Goal: Complete application form

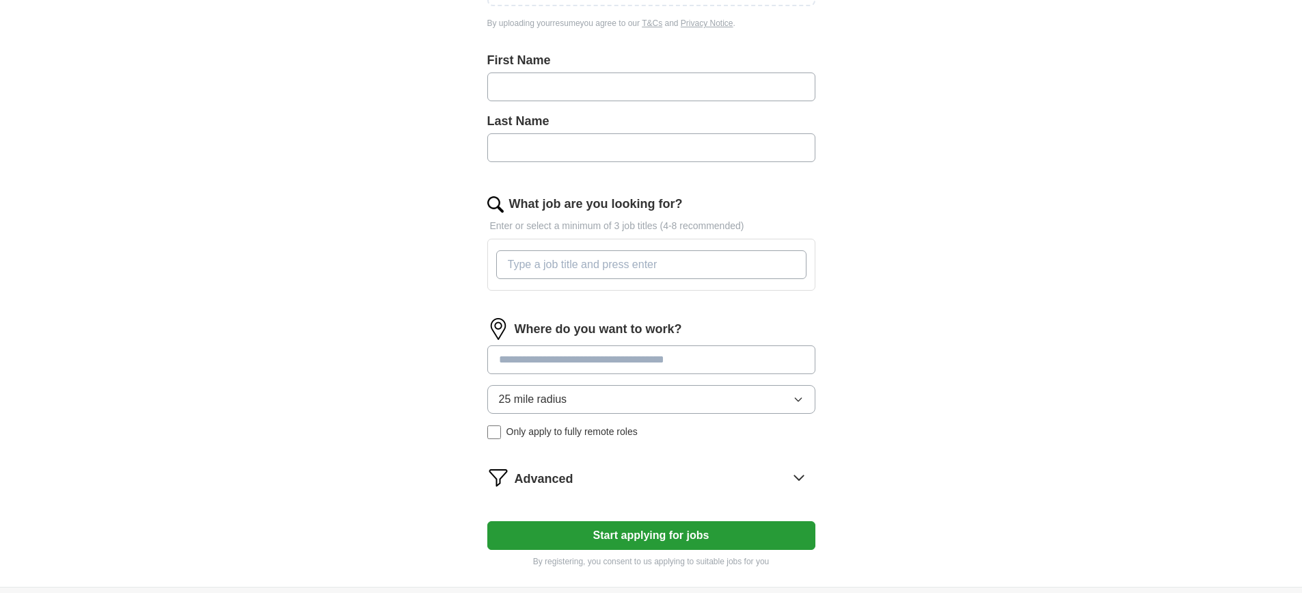
scroll to position [377, 0]
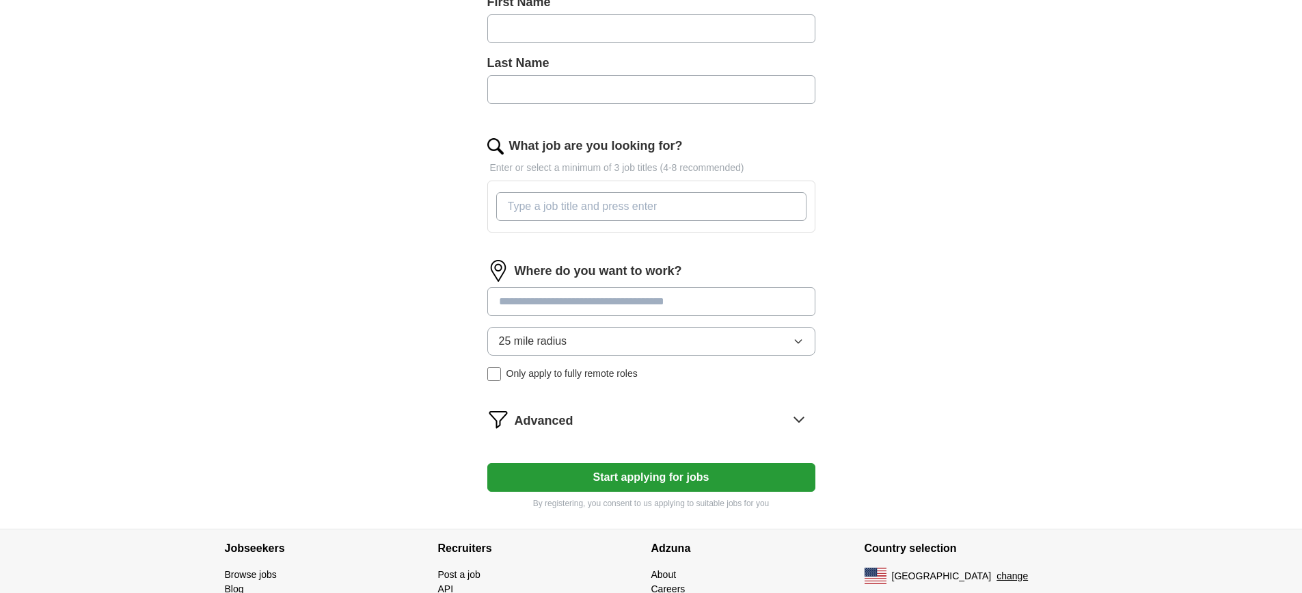
click at [788, 344] on button "25 mile radius" at bounding box center [651, 341] width 328 height 29
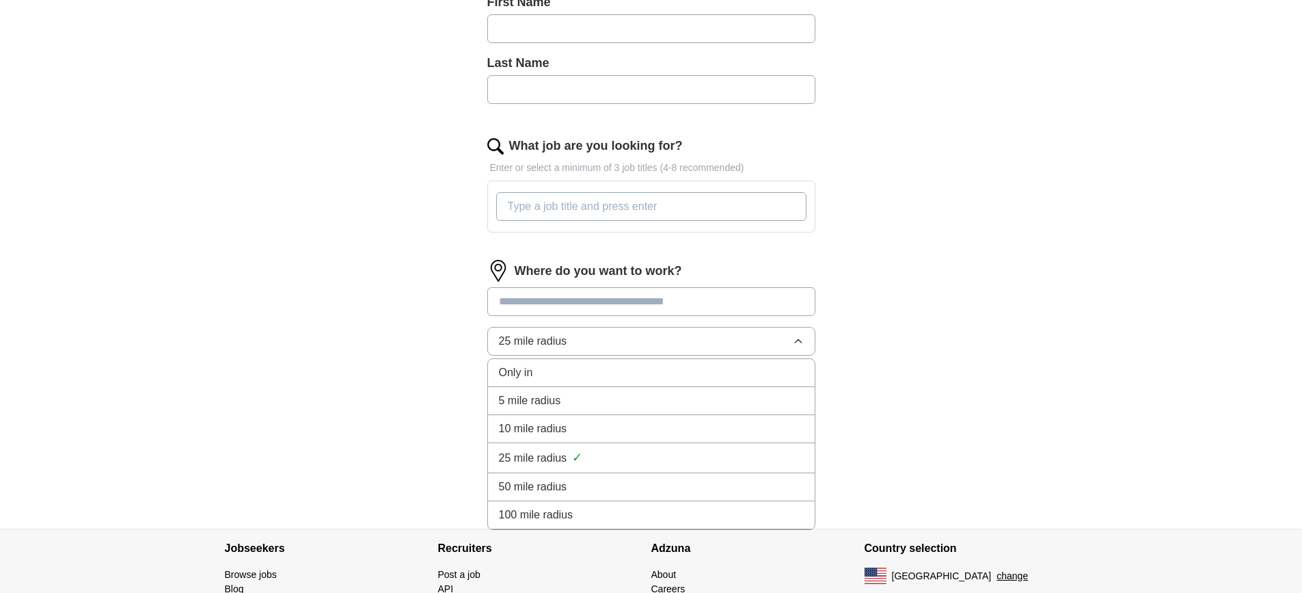
click at [856, 329] on div "Let ApplyIQ do the hard work of searching and applying for jobs. Just tell us w…" at bounding box center [652, 135] width 438 height 787
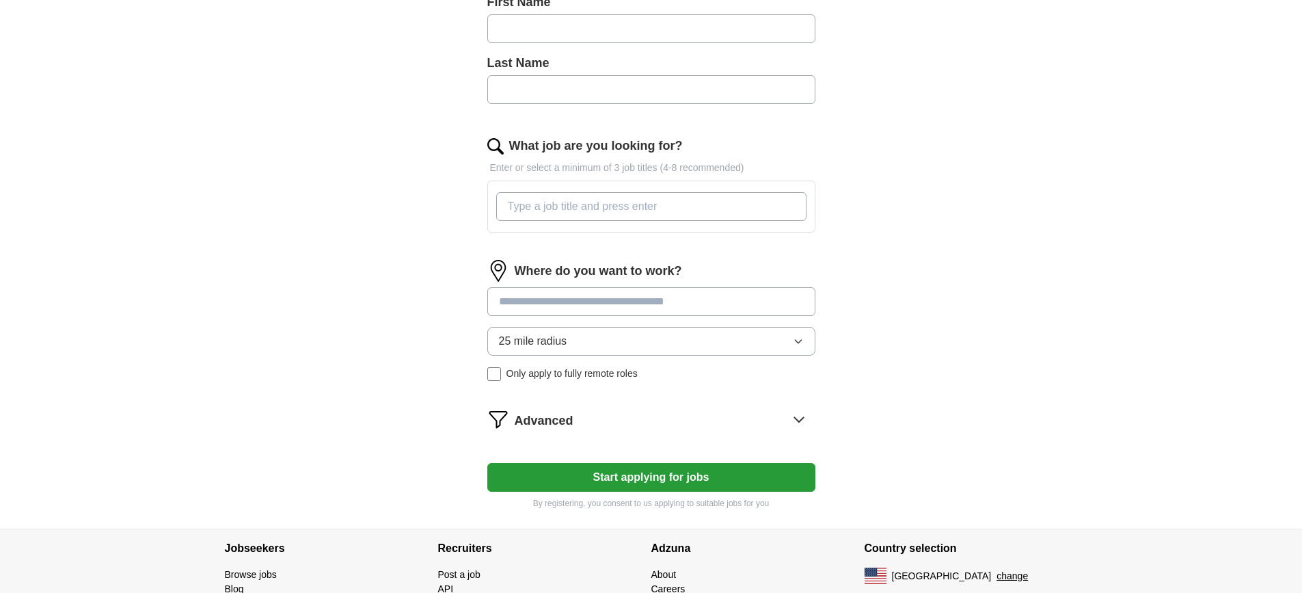
click at [781, 414] on div "Advanced" at bounding box center [665, 419] width 301 height 22
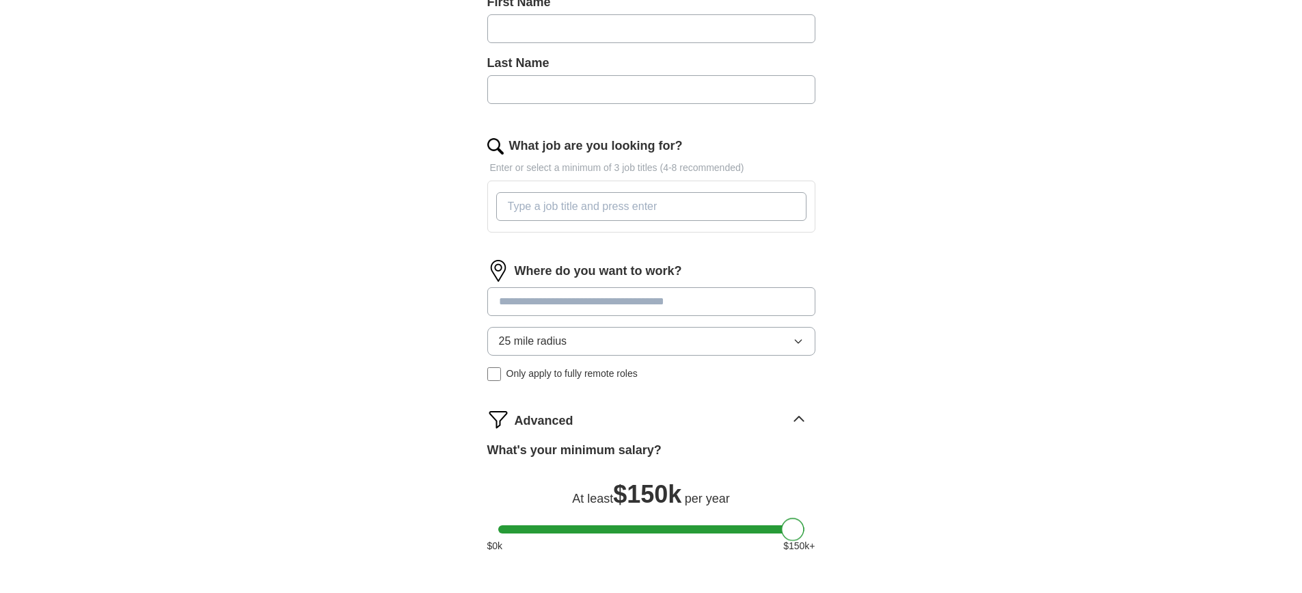
drag, startPoint x: 520, startPoint y: 531, endPoint x: 822, endPoint y: 526, distance: 302.2
click at [822, 526] on div "Let ApplyIQ do the hard work of searching and applying for jobs. Just tell us w…" at bounding box center [652, 202] width 438 height 921
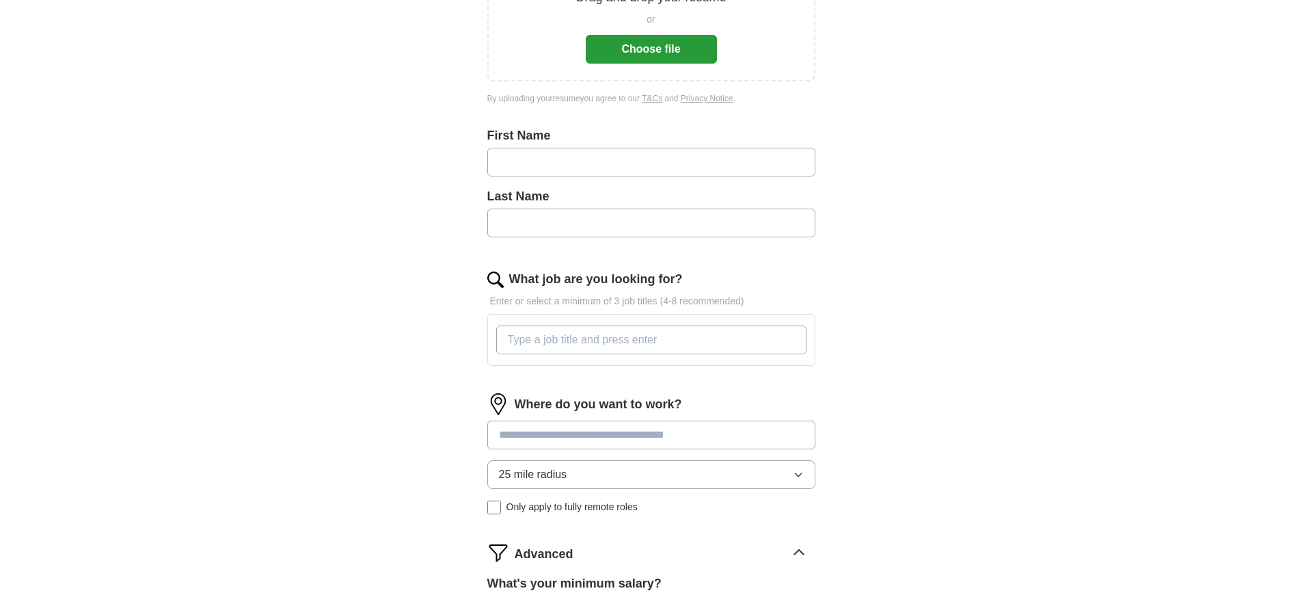
scroll to position [205, 0]
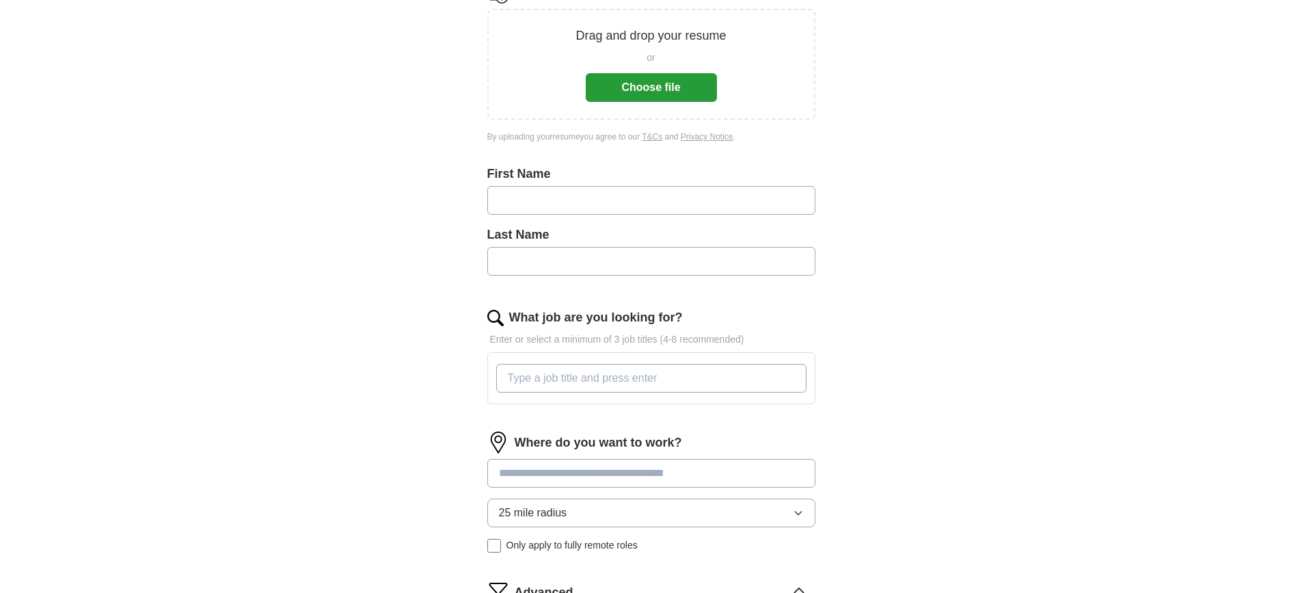
click at [671, 209] on input "text" at bounding box center [651, 200] width 328 height 29
type input "****"
click at [680, 474] on input at bounding box center [651, 473] width 328 height 29
type input "***"
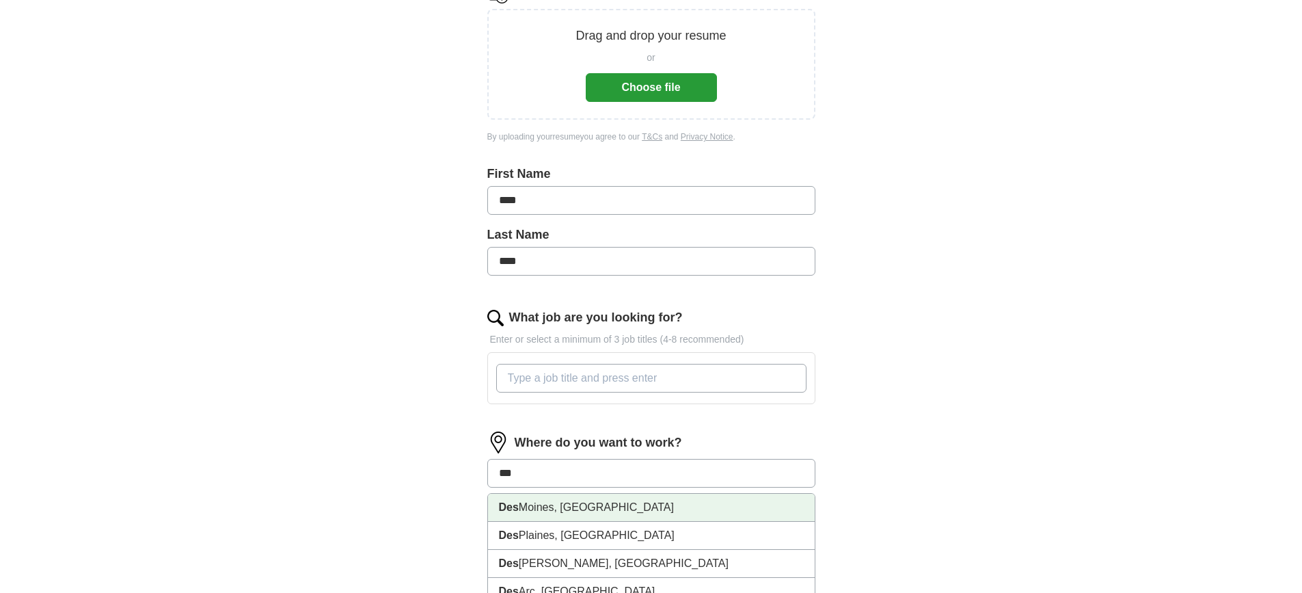
click at [569, 501] on li "[GEOGRAPHIC_DATA], [GEOGRAPHIC_DATA]" at bounding box center [651, 508] width 327 height 28
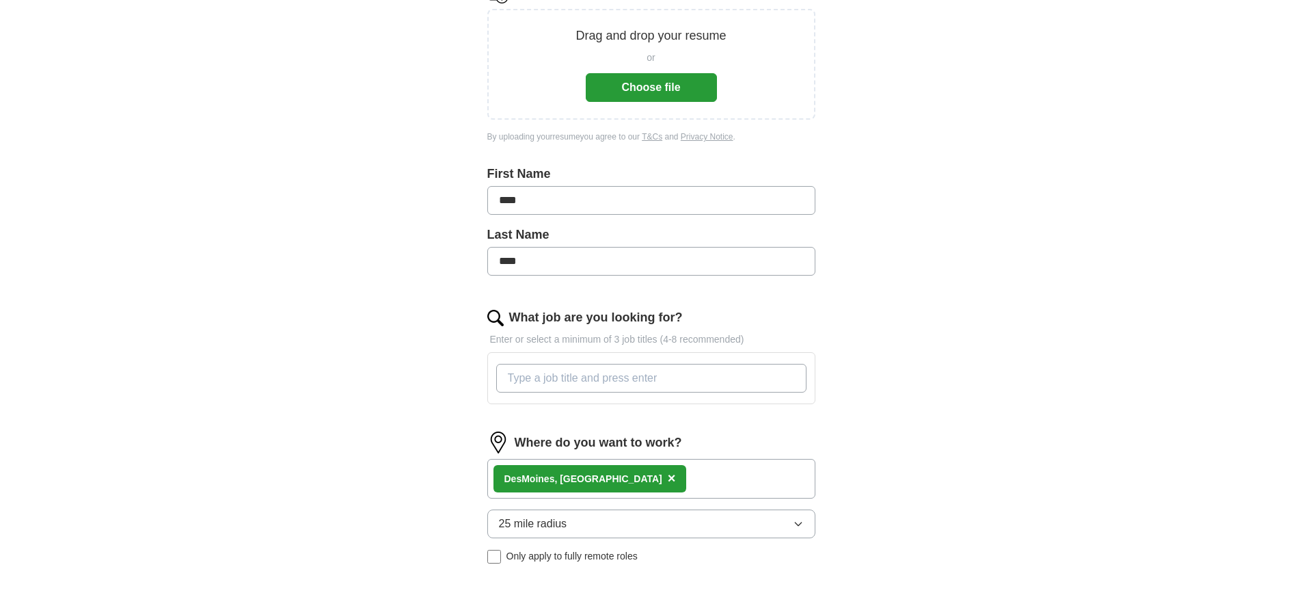
click at [754, 520] on button "25 mile radius" at bounding box center [651, 523] width 328 height 29
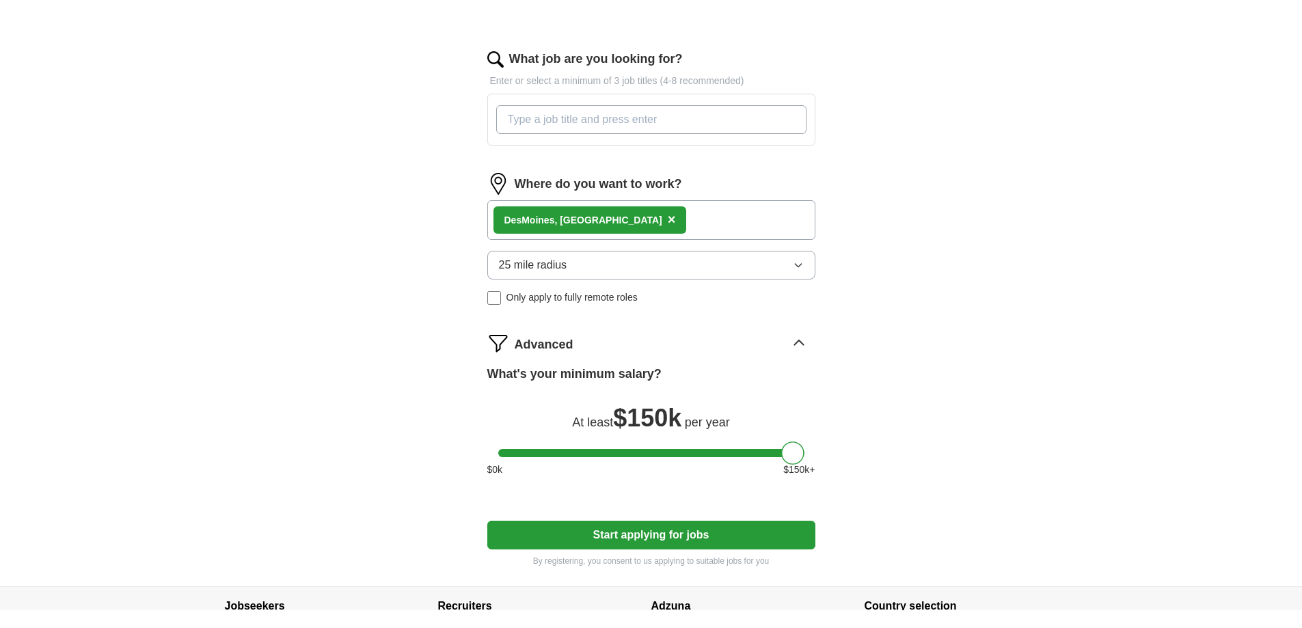
scroll to position [480, 0]
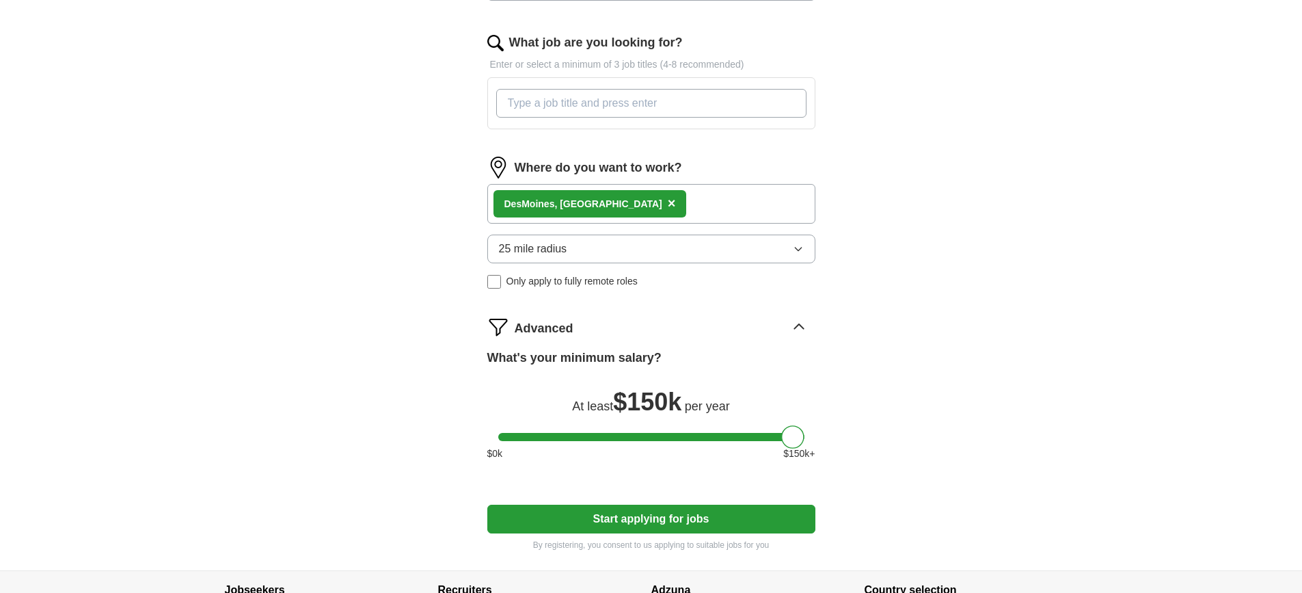
click at [683, 256] on button "25 mile radius" at bounding box center [651, 249] width 328 height 29
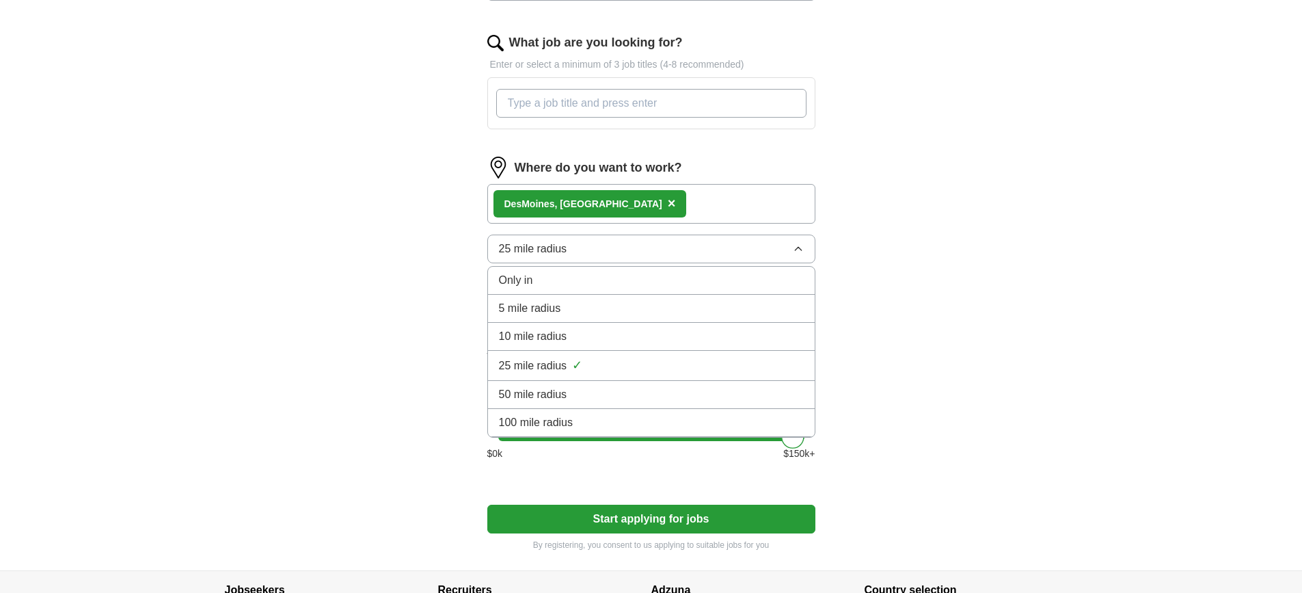
click at [668, 201] on span "×" at bounding box center [672, 203] width 8 height 15
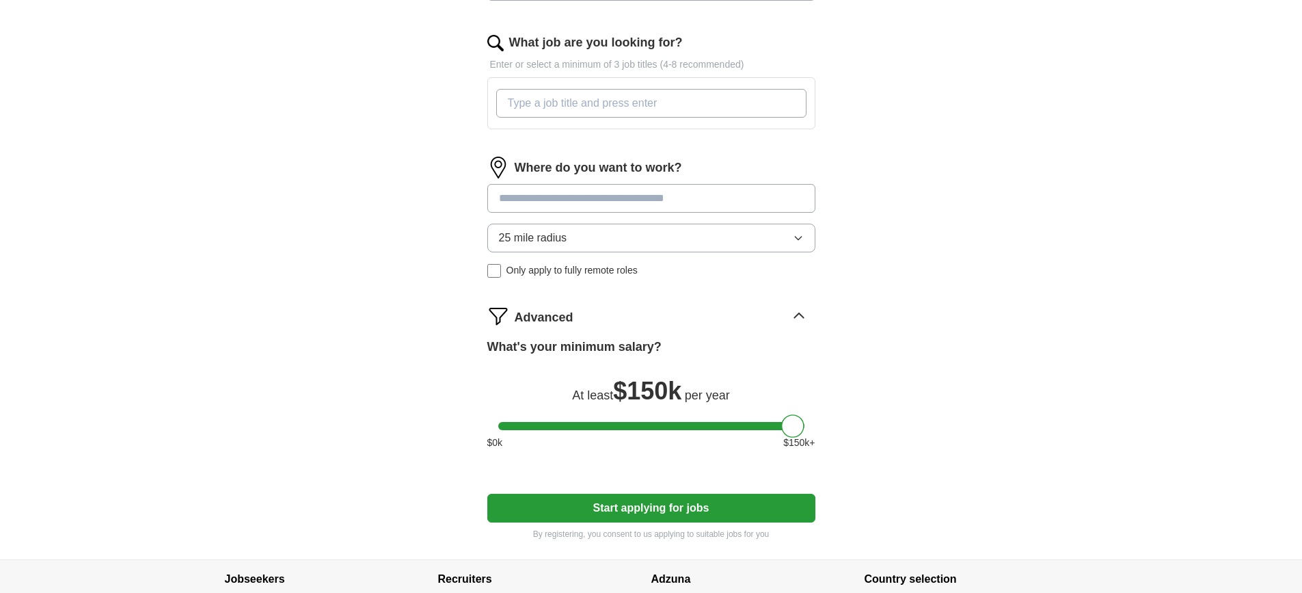
click at [590, 226] on button "25 mile radius" at bounding box center [651, 238] width 328 height 29
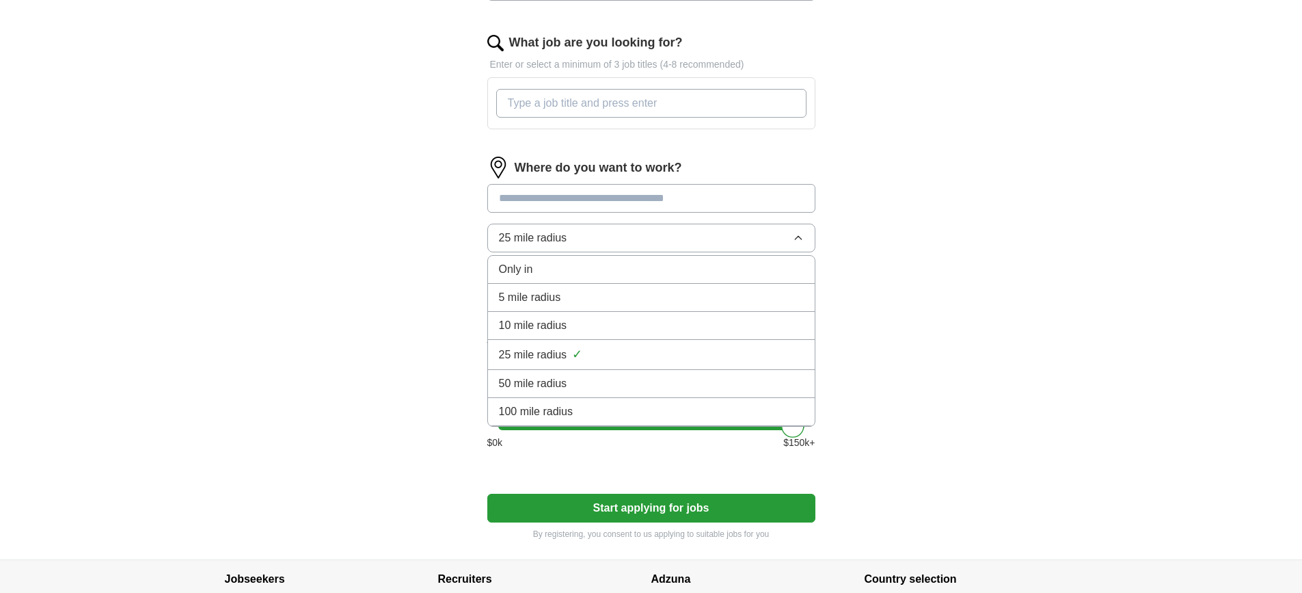
click at [576, 256] on li "Only in" at bounding box center [651, 270] width 327 height 28
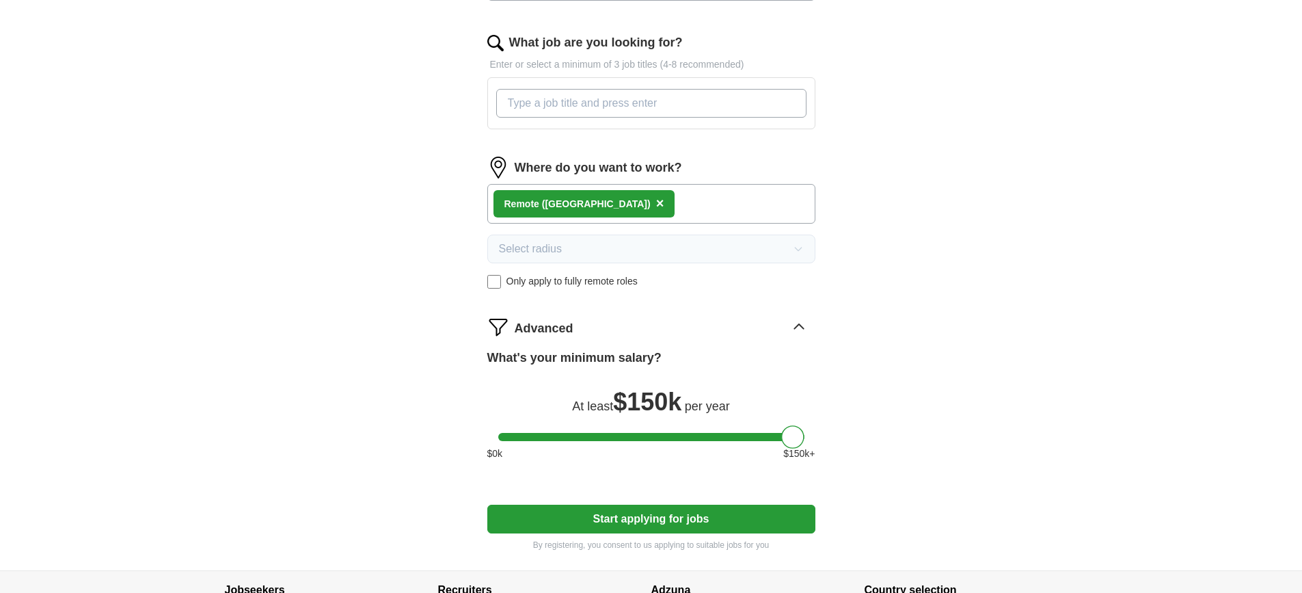
click at [624, 204] on div "Remote ([GEOGRAPHIC_DATA]) ×" at bounding box center [651, 204] width 328 height 40
click at [557, 269] on div "Select radius Only apply to fully remote roles" at bounding box center [651, 262] width 328 height 54
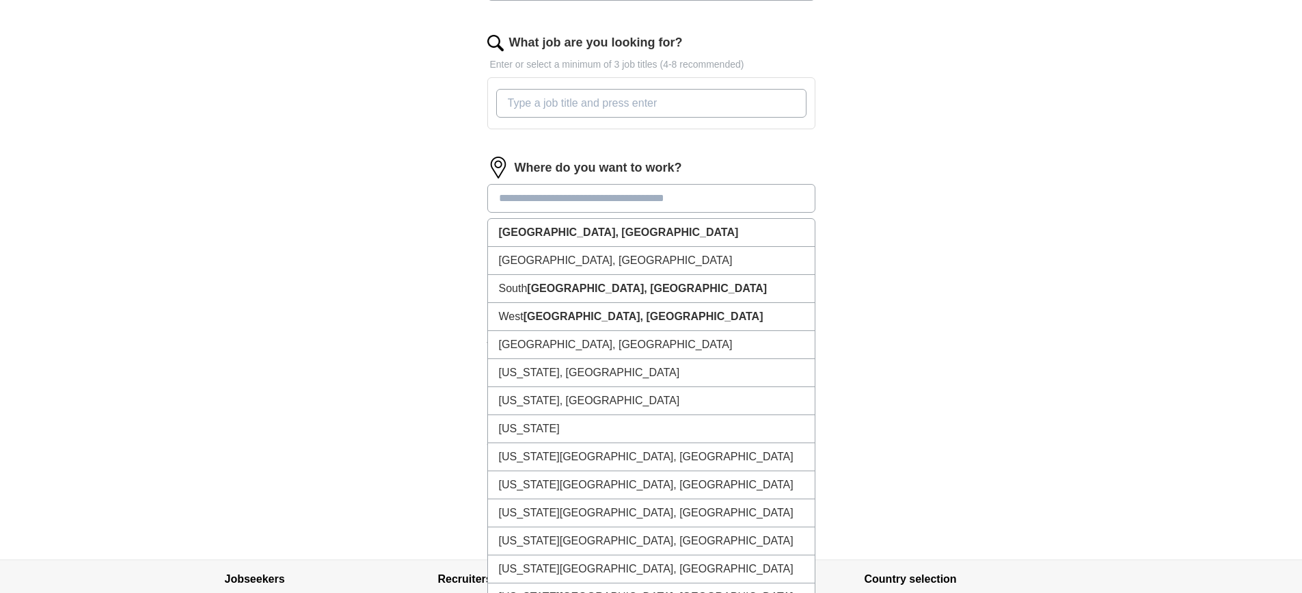
click at [591, 193] on input at bounding box center [651, 198] width 328 height 29
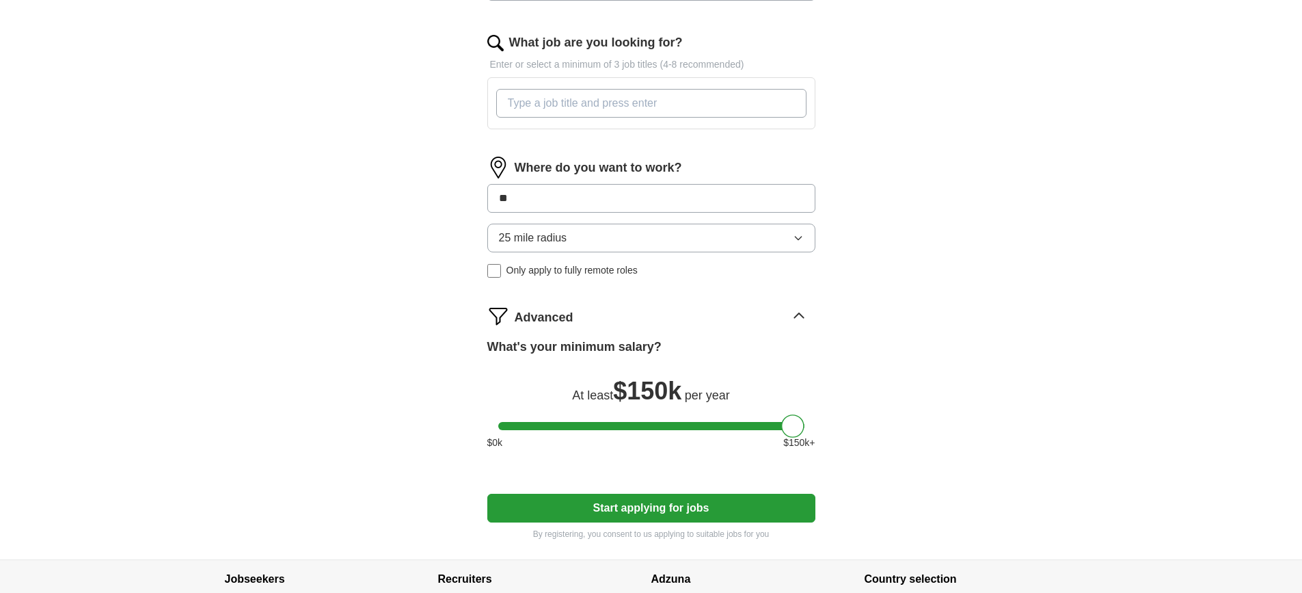
type input "*"
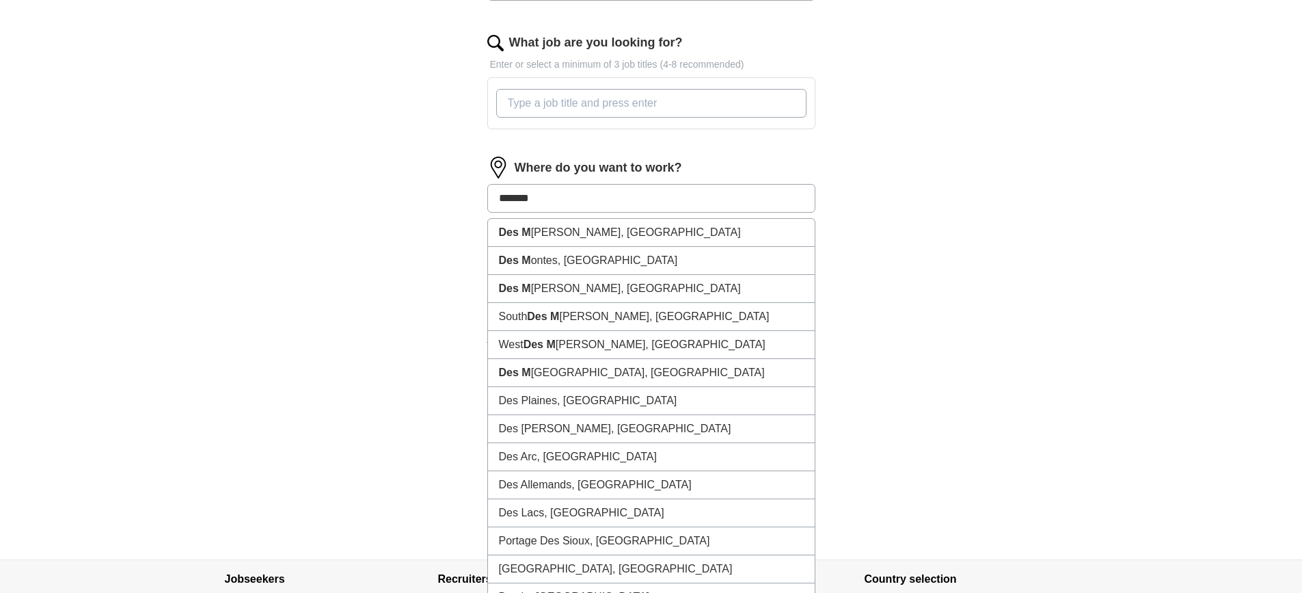
type input "********"
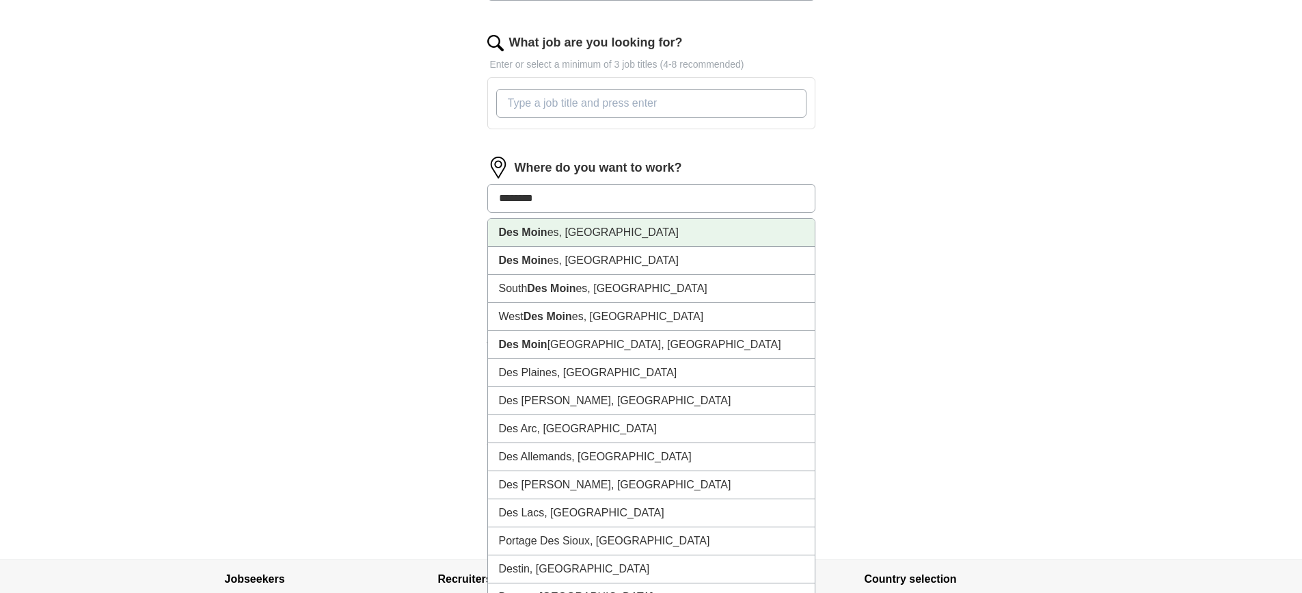
click at [552, 224] on li "Des Moin es, [GEOGRAPHIC_DATA]" at bounding box center [651, 233] width 327 height 28
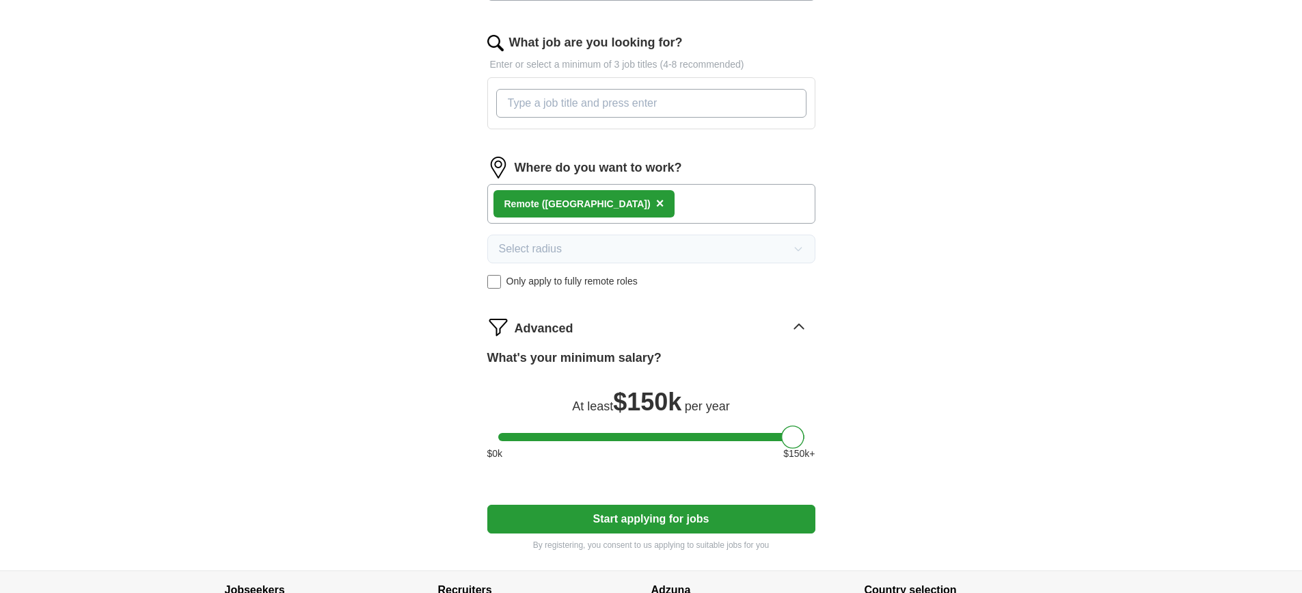
click at [656, 202] on span "×" at bounding box center [660, 203] width 8 height 15
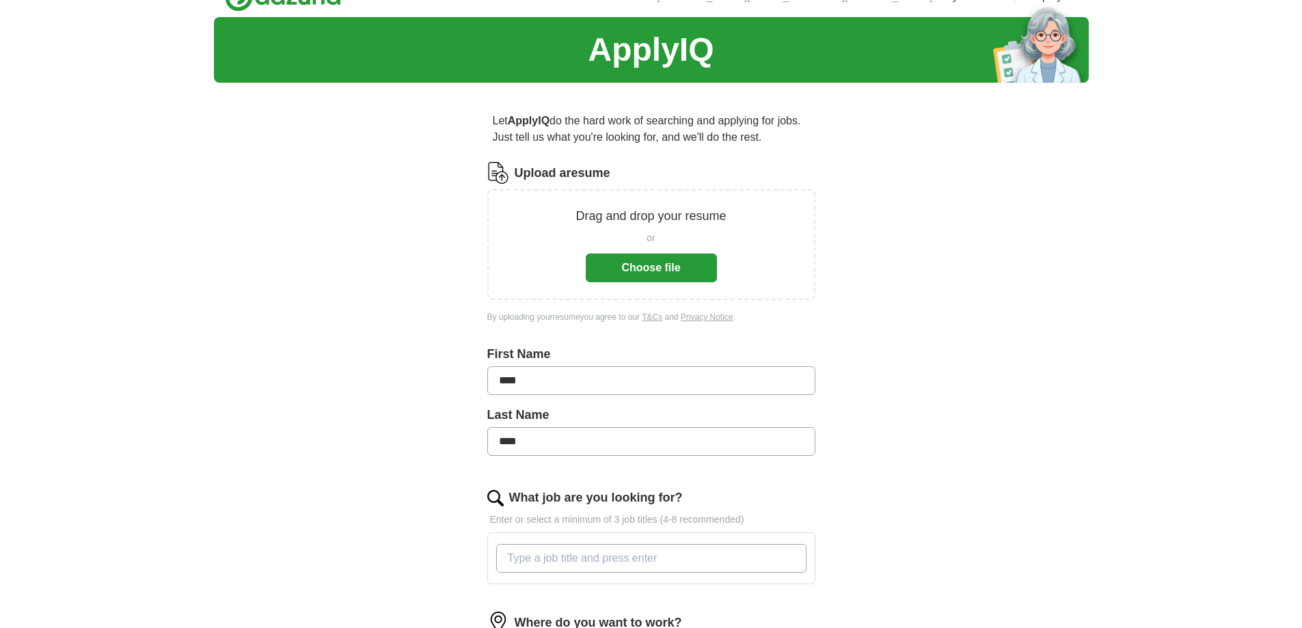
scroll to position [11, 0]
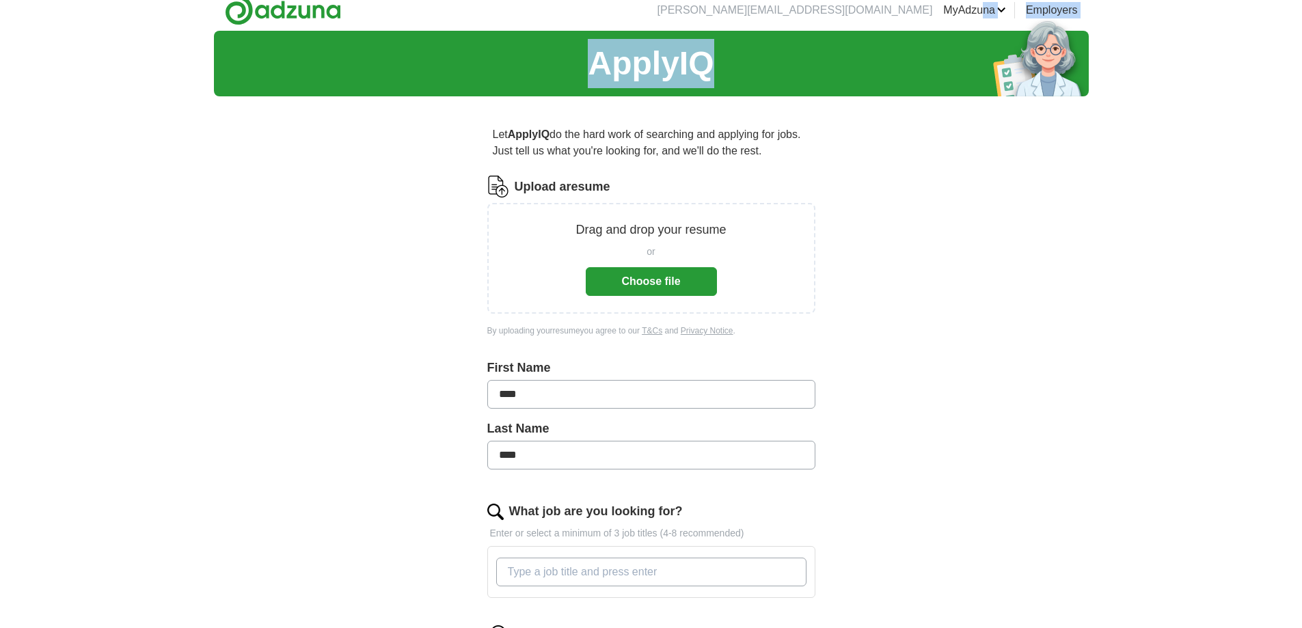
drag, startPoint x: 982, startPoint y: 31, endPoint x: 983, endPoint y: 15, distance: 15.7
click at [983, 15] on div "[PERSON_NAME][EMAIL_ADDRESS][DOMAIN_NAME] [GEOGRAPHIC_DATA] Alerts Favorites Re…" at bounding box center [651, 508] width 1302 height 1039
click at [983, 16] on link "MyAdzuna" at bounding box center [975, 10] width 63 height 16
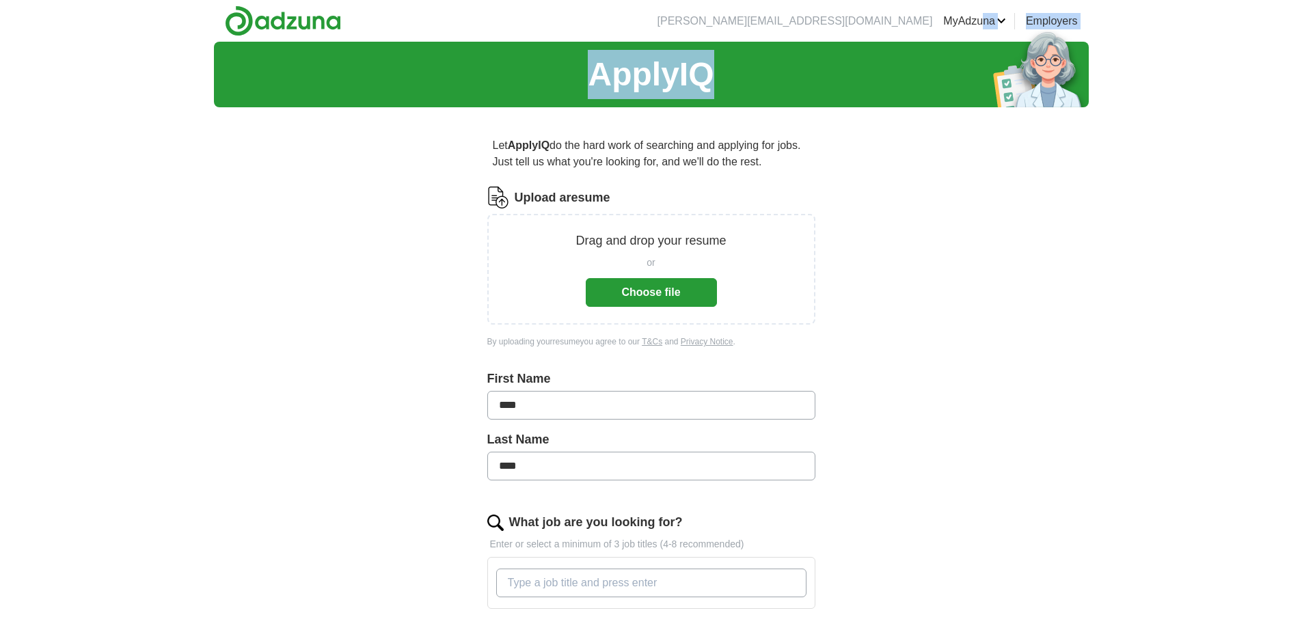
click at [0, 0] on link "Preferences" at bounding box center [0, 0] width 0 height 0
